Goal: Check status: Check status

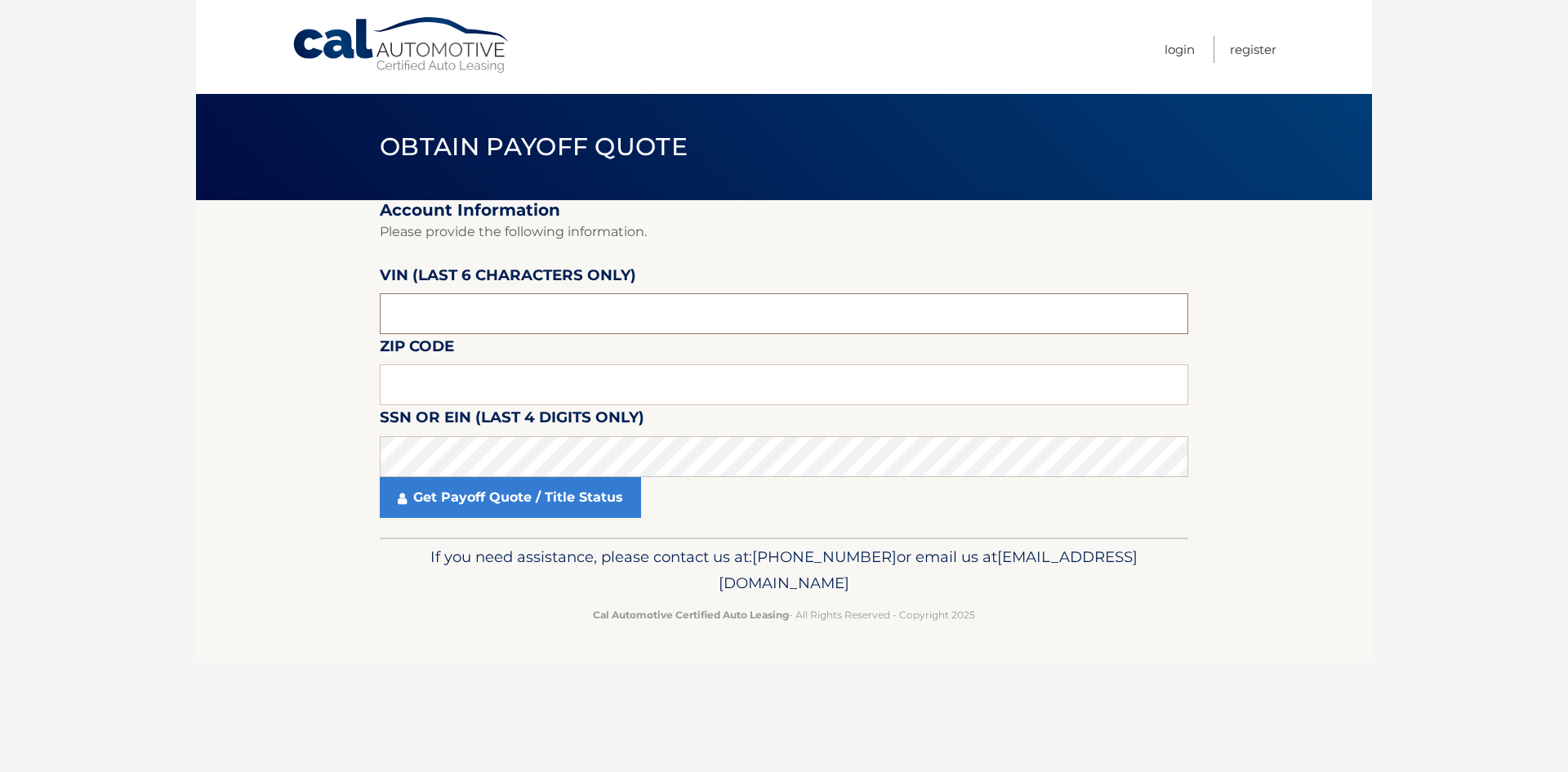
click at [531, 316] on input "text" at bounding box center [784, 313] width 808 height 41
click at [464, 379] on input "text" at bounding box center [784, 384] width 808 height 41
click at [430, 310] on input "text" at bounding box center [784, 313] width 808 height 41
click at [472, 319] on input "text" at bounding box center [784, 313] width 808 height 41
click at [426, 329] on input "text" at bounding box center [784, 313] width 808 height 41
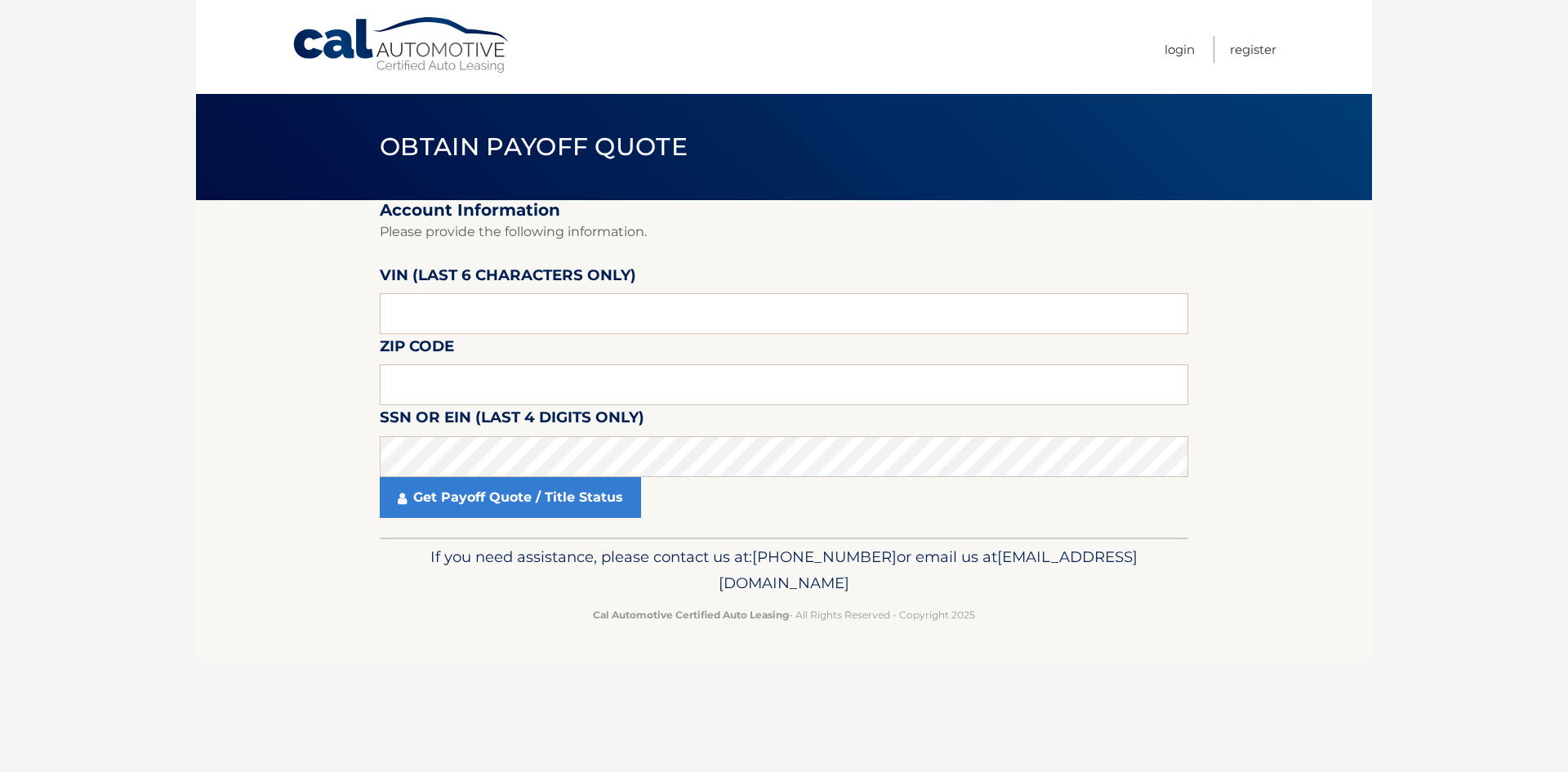
click at [514, 350] on fieldset "Account Information Please provide the following information. [PERSON_NAME] (la…" at bounding box center [784, 369] width 808 height 337
click at [470, 315] on input "text" at bounding box center [784, 313] width 808 height 41
click at [459, 399] on input "text" at bounding box center [784, 384] width 808 height 41
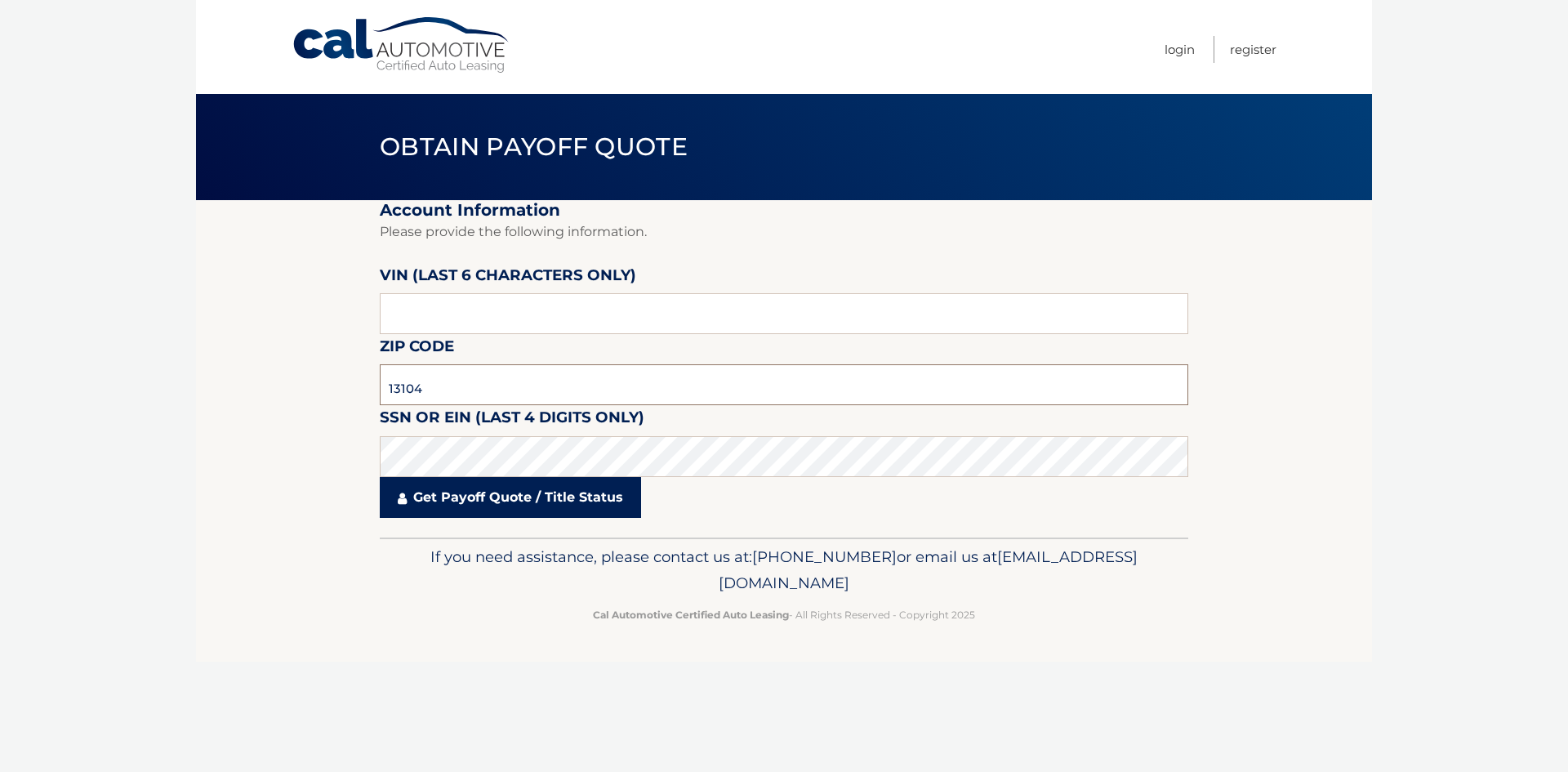
type input "13104"
click at [448, 303] on input "text" at bounding box center [784, 313] width 808 height 41
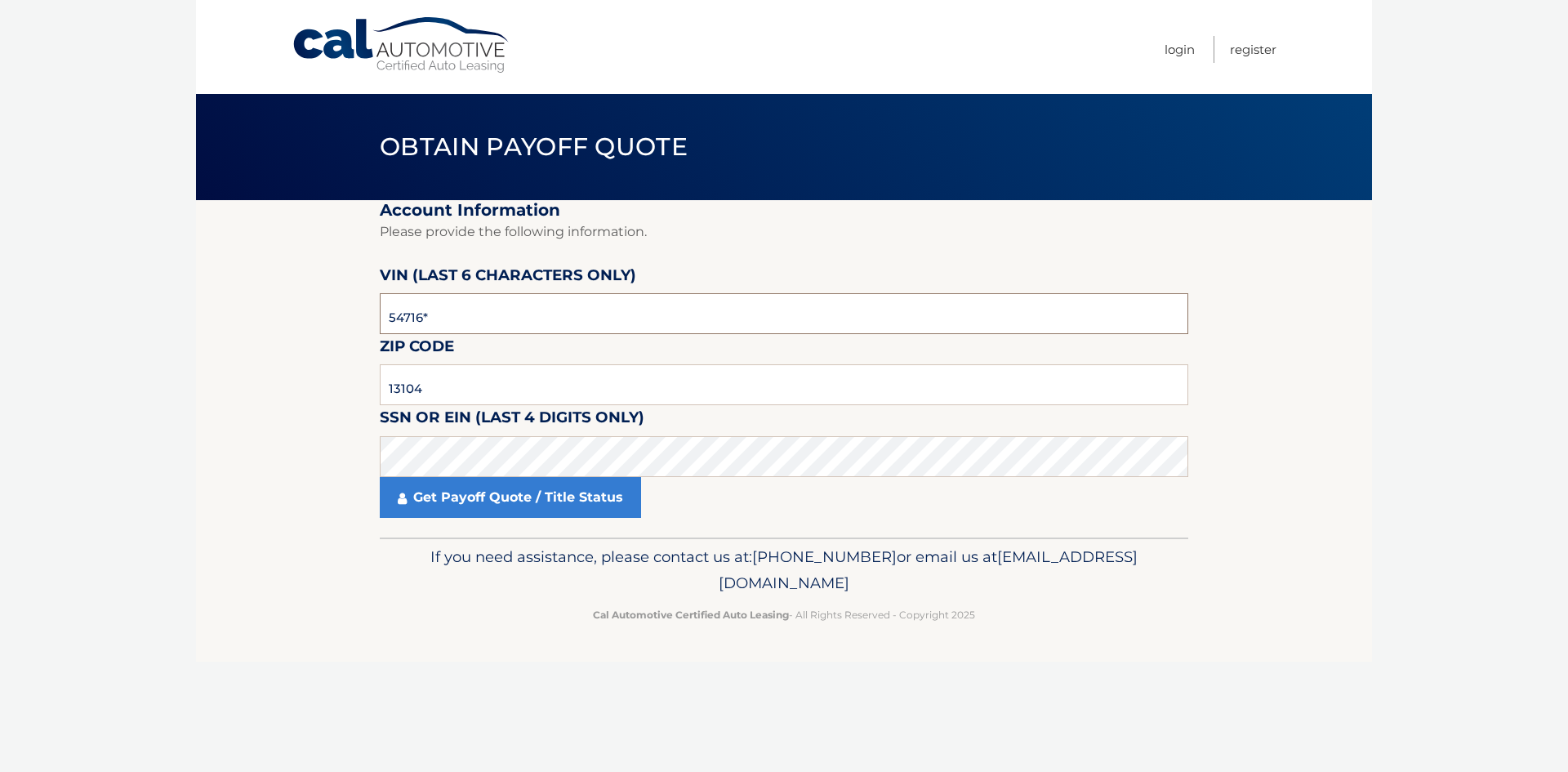
type input "547164"
click at [490, 499] on link "Get Payoff Quote / Title Status" at bounding box center [511, 497] width 262 height 41
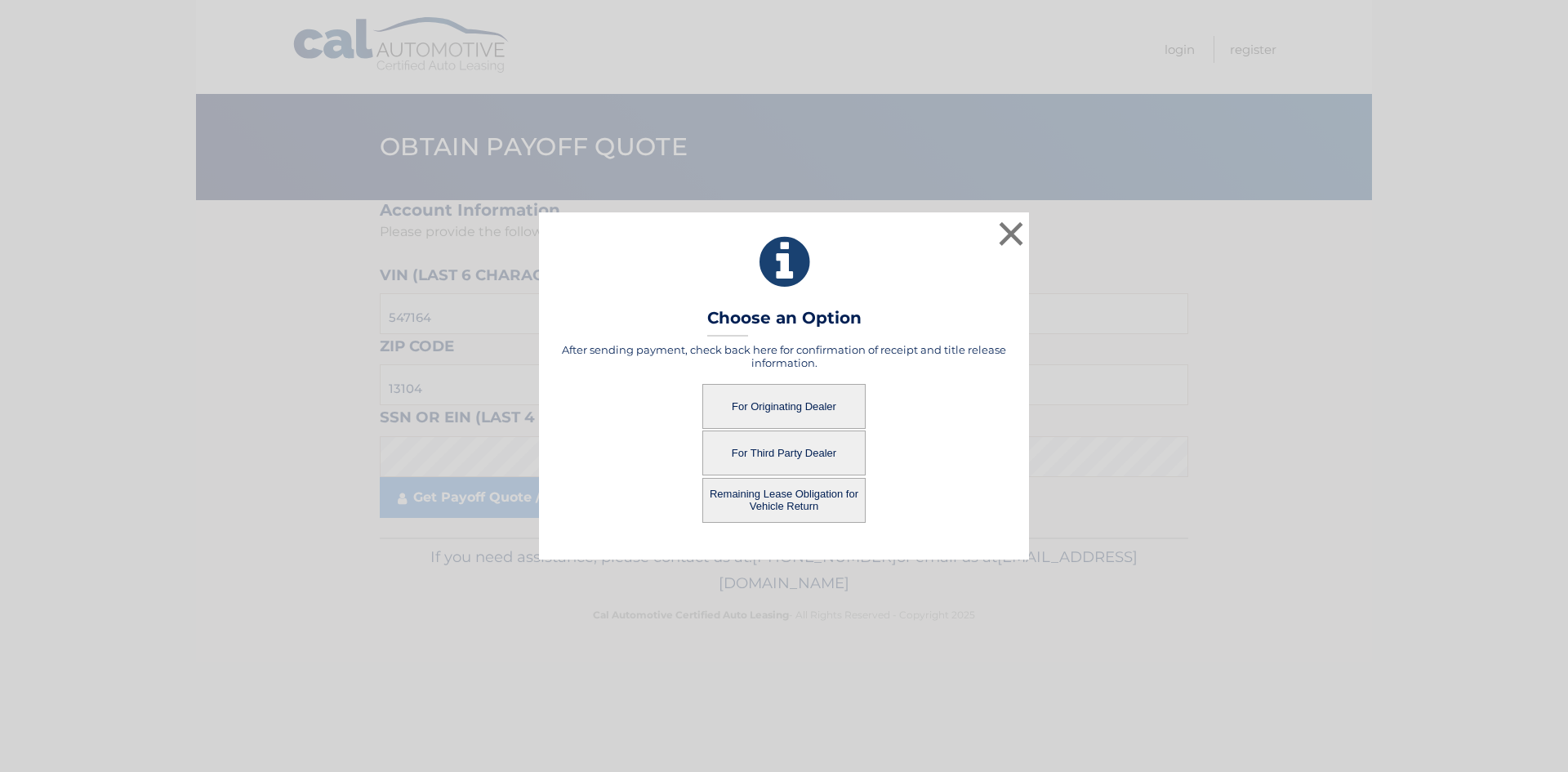
click at [803, 495] on button "Remaining Lease Obligation for Vehicle Return" at bounding box center [784, 500] width 163 height 45
click at [823, 503] on button "Remaining Lease Obligation for Vehicle Return" at bounding box center [784, 500] width 163 height 45
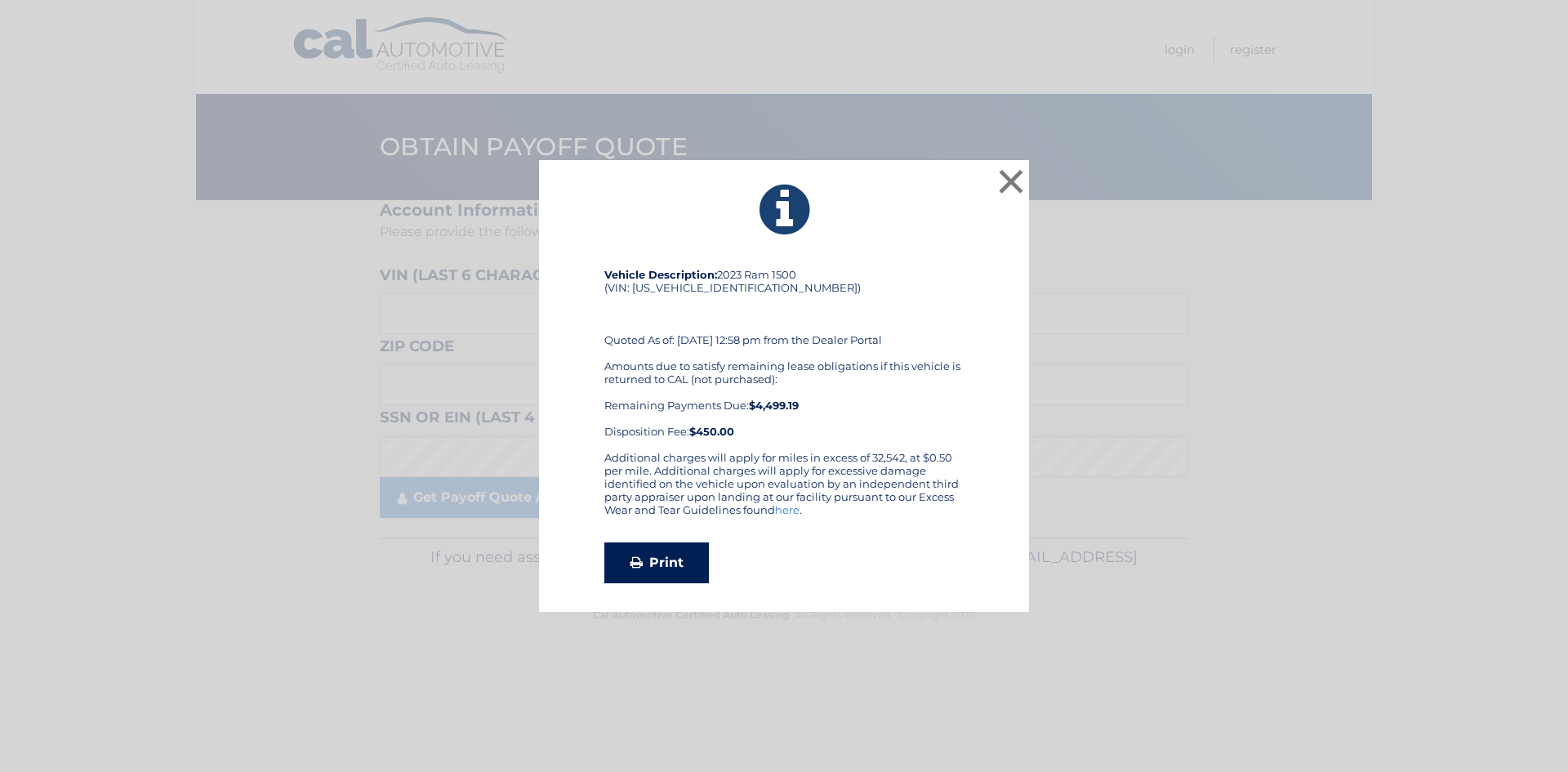
click at [684, 568] on link "Print" at bounding box center [657, 562] width 104 height 41
